Goal: Task Accomplishment & Management: Complete application form

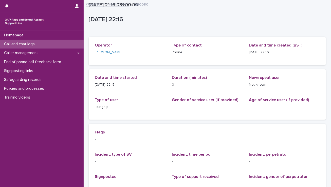
scroll to position [75, 0]
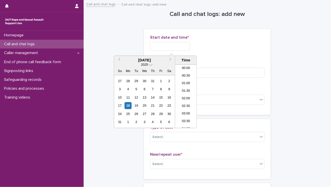
click at [186, 43] on input "text" at bounding box center [170, 46] width 40 height 9
click at [187, 116] on li "23:00" at bounding box center [186, 117] width 22 height 8
click at [177, 45] on input "**********" at bounding box center [170, 46] width 40 height 9
click at [190, 44] on input "**********" at bounding box center [170, 46] width 40 height 9
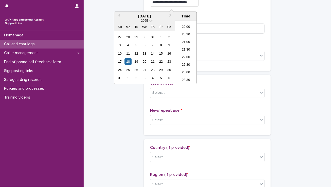
scroll to position [0, 0]
type input "**********"
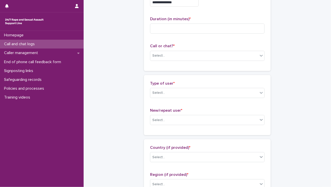
click at [232, 12] on div "**********" at bounding box center [207, 28] width 114 height 74
click at [200, 25] on input at bounding box center [207, 29] width 114 height 10
type input "**"
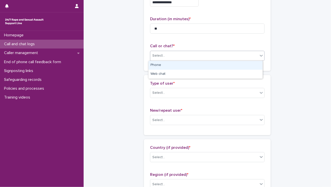
click at [177, 55] on div "Select..." at bounding box center [204, 56] width 108 height 8
click at [164, 64] on div "Phone" at bounding box center [205, 65] width 114 height 9
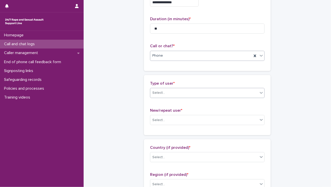
click at [161, 91] on div "Select..." at bounding box center [158, 92] width 13 height 5
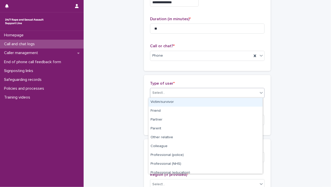
click at [161, 102] on div "Victim/survivor" at bounding box center [205, 102] width 114 height 9
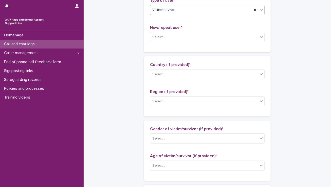
scroll to position [128, 0]
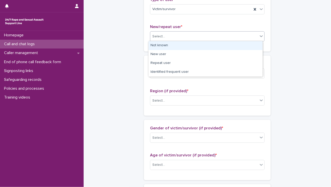
click at [175, 34] on div "Select..." at bounding box center [204, 36] width 108 height 8
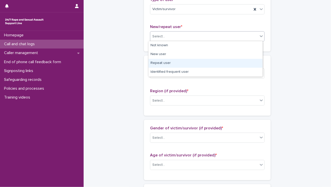
click at [156, 62] on div "Repeat user" at bounding box center [205, 63] width 114 height 9
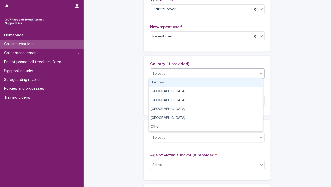
click at [155, 76] on div "Select..." at bounding box center [204, 74] width 108 height 8
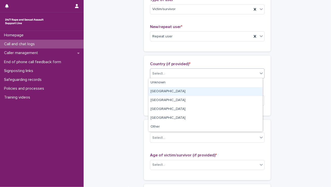
click at [155, 92] on div "[GEOGRAPHIC_DATA]" at bounding box center [205, 91] width 114 height 9
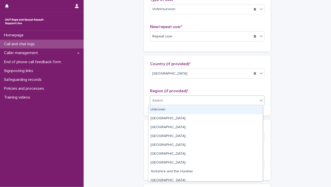
click at [158, 102] on div "Select..." at bounding box center [158, 100] width 13 height 5
click at [158, 111] on div "Unknown" at bounding box center [205, 110] width 114 height 9
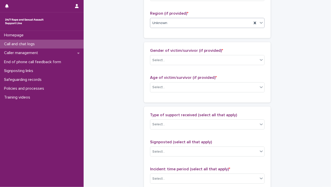
scroll to position [210, 0]
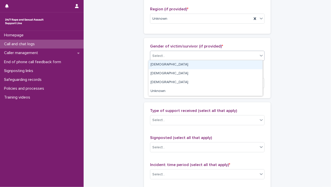
click at [165, 53] on div at bounding box center [165, 55] width 1 height 5
click at [163, 63] on div "[DEMOGRAPHIC_DATA]" at bounding box center [205, 65] width 114 height 9
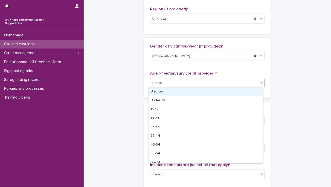
click at [163, 84] on div "Select..." at bounding box center [204, 83] width 108 height 8
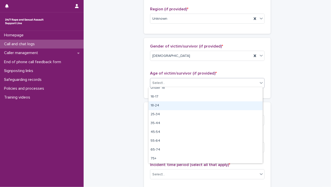
scroll to position [0, 0]
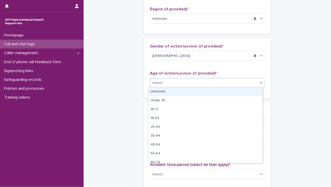
click at [162, 90] on div "Unknown" at bounding box center [205, 92] width 114 height 9
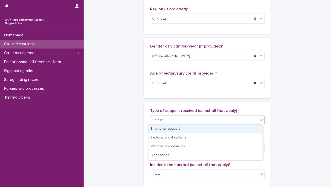
click at [164, 119] on div "Select..." at bounding box center [204, 120] width 108 height 8
click at [161, 129] on div "Emotional support" at bounding box center [205, 129] width 114 height 9
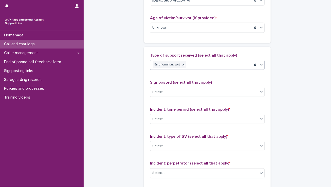
scroll to position [266, 0]
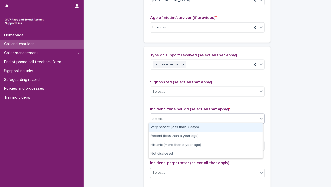
click at [165, 115] on div "Select..." at bounding box center [204, 119] width 108 height 8
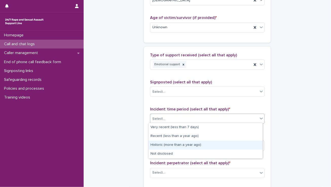
click at [161, 146] on div "Historic (more than a year ago)" at bounding box center [205, 145] width 114 height 9
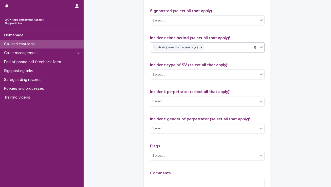
scroll to position [341, 0]
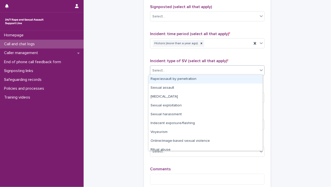
click at [175, 67] on div "Select..." at bounding box center [204, 71] width 108 height 8
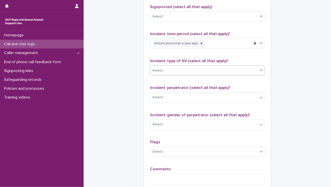
click at [175, 67] on div "Select..." at bounding box center [204, 71] width 108 height 8
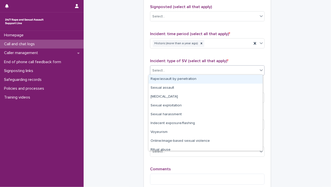
click at [227, 71] on div "Select..." at bounding box center [204, 71] width 108 height 8
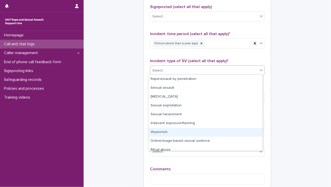
scroll to position [13, 0]
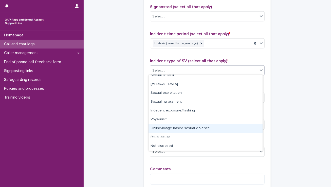
click at [178, 132] on div "Online/image-based sexual violence" at bounding box center [205, 128] width 114 height 9
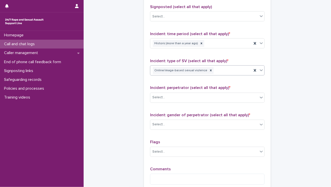
scroll to position [326, 0]
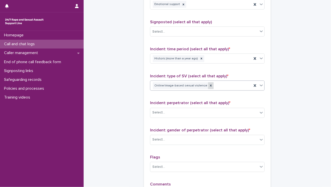
click at [209, 84] on icon at bounding box center [211, 86] width 4 height 4
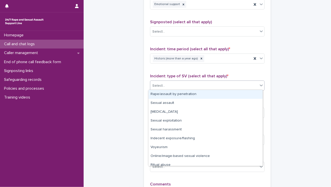
click at [205, 83] on div "Select..." at bounding box center [204, 86] width 108 height 8
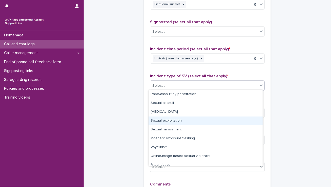
click at [171, 121] on div "Sexual exploitation" at bounding box center [205, 121] width 114 height 9
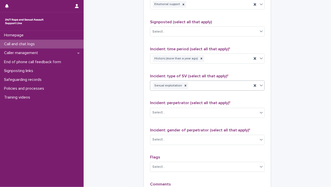
click at [171, 121] on div "Type of support received (select all that apply) Emotional support Signposted (…" at bounding box center [207, 99] width 114 height 212
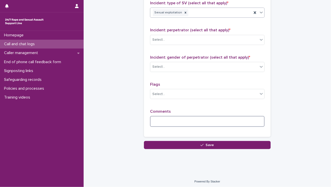
click at [171, 121] on textarea at bounding box center [207, 121] width 114 height 11
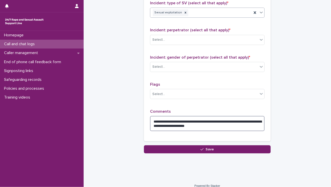
click at [231, 120] on textarea "**********" at bounding box center [207, 123] width 114 height 15
type textarea "**********"
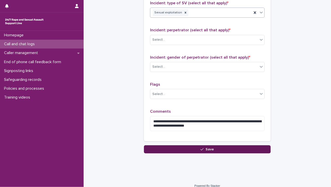
click at [220, 147] on button "Save" at bounding box center [207, 150] width 127 height 8
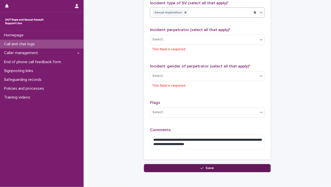
scroll to position [422, 0]
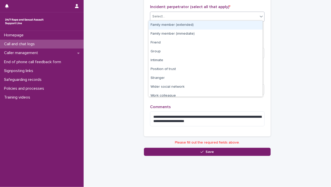
click at [176, 16] on div "Select..." at bounding box center [204, 16] width 108 height 8
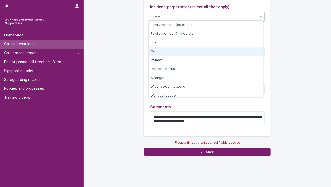
click at [167, 53] on div "Group" at bounding box center [205, 51] width 114 height 9
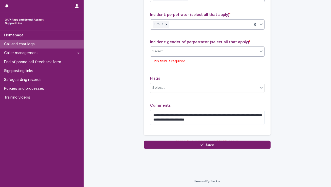
scroll to position [413, 0]
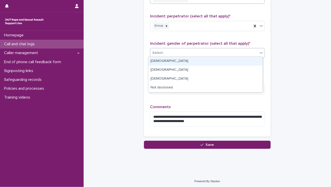
click at [167, 54] on div "Select..." at bounding box center [204, 53] width 108 height 8
click at [164, 64] on div "[DEMOGRAPHIC_DATA]" at bounding box center [205, 61] width 114 height 9
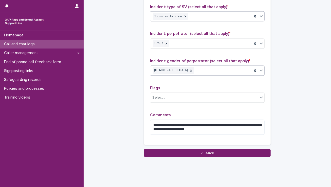
scroll to position [404, 0]
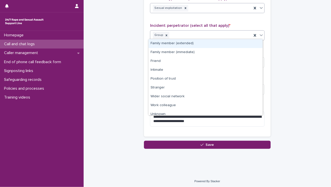
click at [179, 34] on div "Group" at bounding box center [201, 35] width 102 height 9
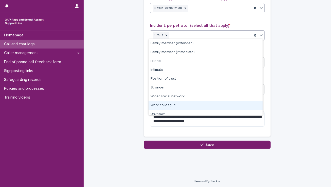
click at [168, 103] on div "Work colleague" at bounding box center [205, 105] width 114 height 9
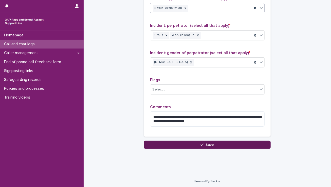
click at [173, 146] on button "Save" at bounding box center [207, 145] width 127 height 8
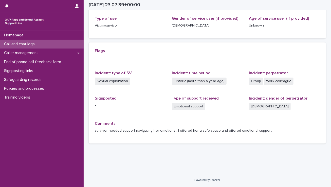
scroll to position [82, 0]
